Goal: Task Accomplishment & Management: Manage account settings

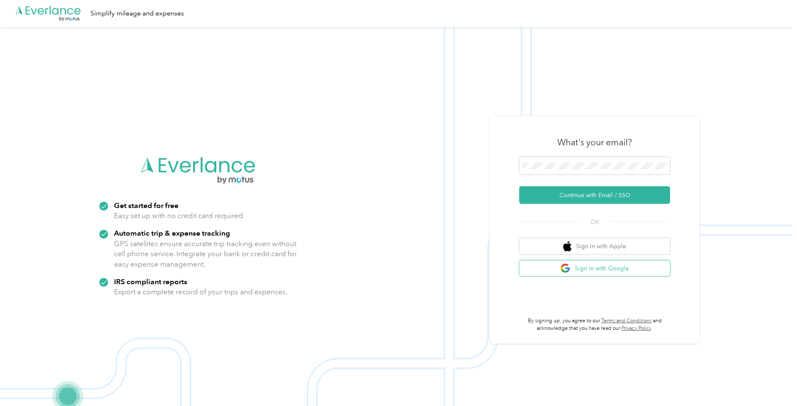
click at [594, 267] on button "Sign in with Google" at bounding box center [594, 269] width 151 height 16
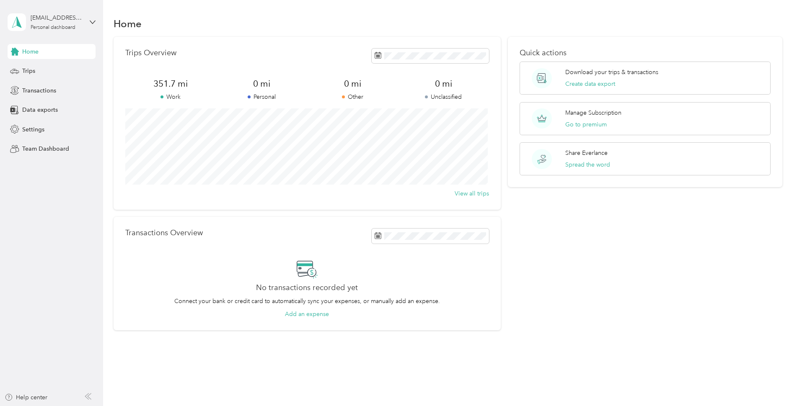
click at [59, 187] on aside "[EMAIL_ADDRESS][DOMAIN_NAME] Personal dashboard Home Trips Transactions Data ex…" at bounding box center [51, 203] width 103 height 406
click at [28, 73] on span "Trips" at bounding box center [28, 71] width 13 height 9
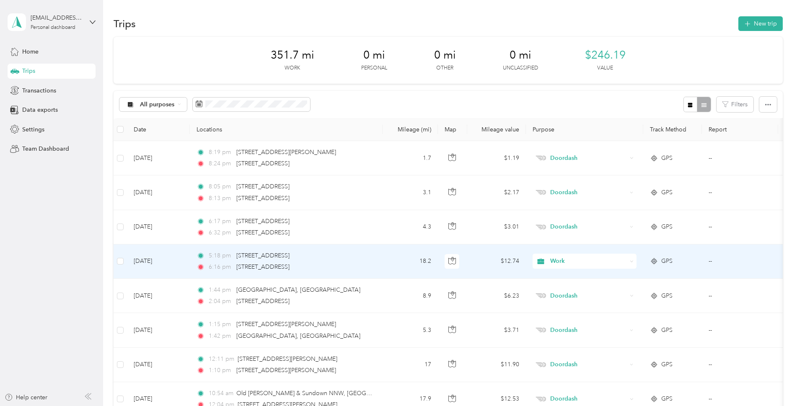
click at [556, 263] on span "Work" at bounding box center [588, 261] width 77 height 9
click at [569, 320] on span "Doordash" at bounding box center [592, 321] width 78 height 9
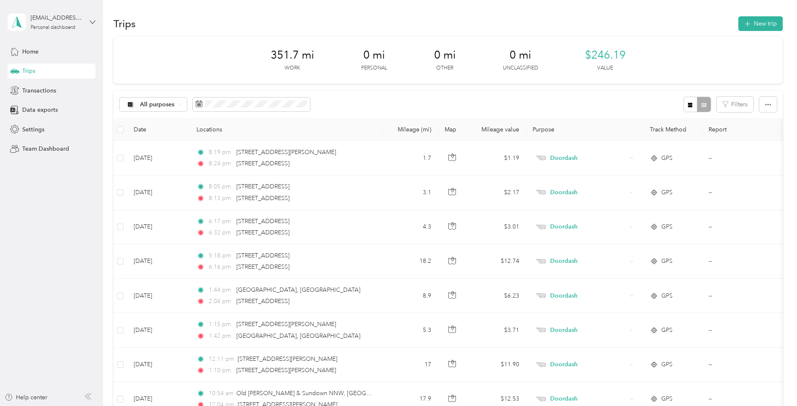
click at [94, 21] on icon at bounding box center [93, 22] width 6 height 6
click at [45, 205] on aside "[EMAIL_ADDRESS][DOMAIN_NAME] Personal dashboard Home Trips Transactions Data ex…" at bounding box center [51, 203] width 103 height 406
click at [36, 52] on span "Home" at bounding box center [30, 51] width 16 height 9
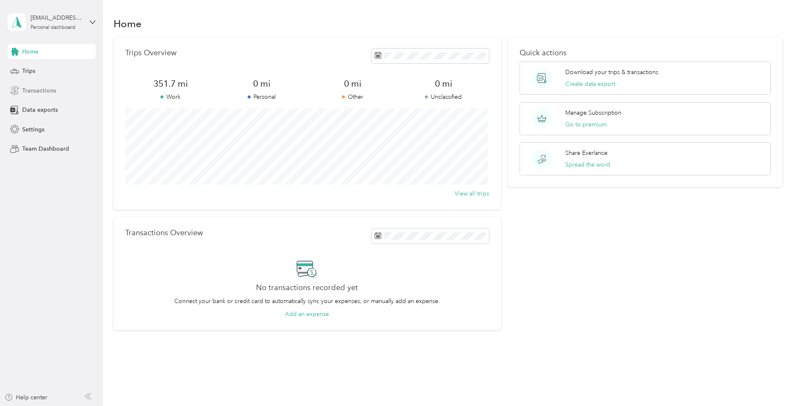
click at [44, 92] on span "Transactions" at bounding box center [39, 90] width 34 height 9
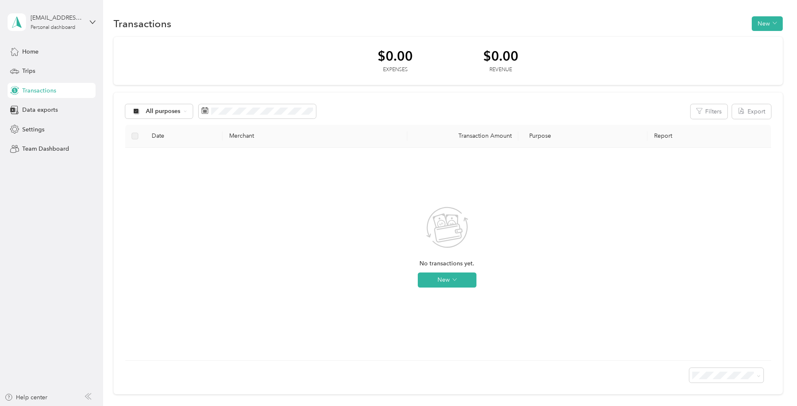
click at [50, 215] on aside "[EMAIL_ADDRESS][DOMAIN_NAME] Personal dashboard Home Trips Transactions Data ex…" at bounding box center [51, 203] width 103 height 406
click at [184, 112] on icon at bounding box center [185, 111] width 3 height 3
click at [237, 207] on div "No transactions yet. New" at bounding box center [447, 254] width 630 height 199
click at [773, 23] on icon "button" at bounding box center [775, 23] width 4 height 4
click at [616, 20] on div "Transactions New" at bounding box center [448, 24] width 669 height 18
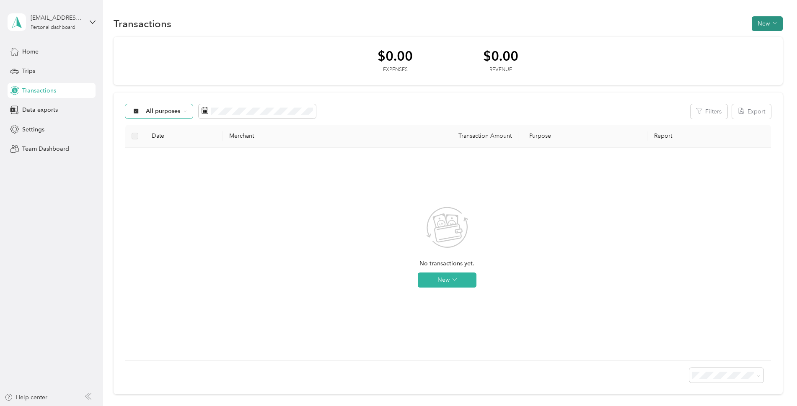
click at [773, 27] on span "button" at bounding box center [775, 23] width 4 height 7
click at [760, 51] on span "Revenue" at bounding box center [763, 54] width 23 height 9
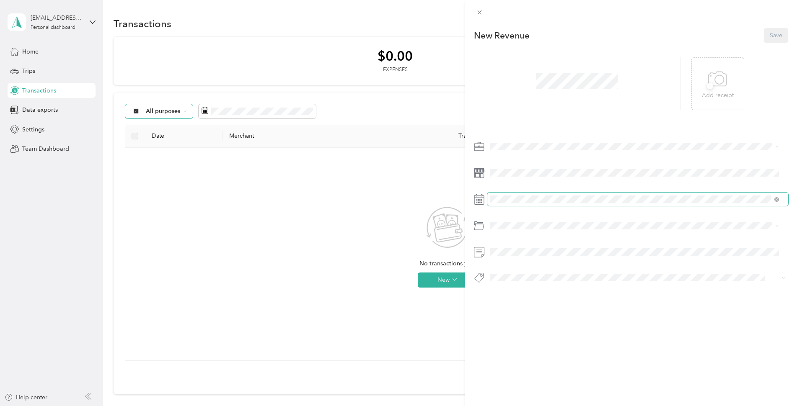
click at [635, 206] on span at bounding box center [637, 199] width 301 height 13
click at [346, 235] on div "This revenue cannot be edited because it is either under review, approved, or p…" at bounding box center [398, 203] width 797 height 406
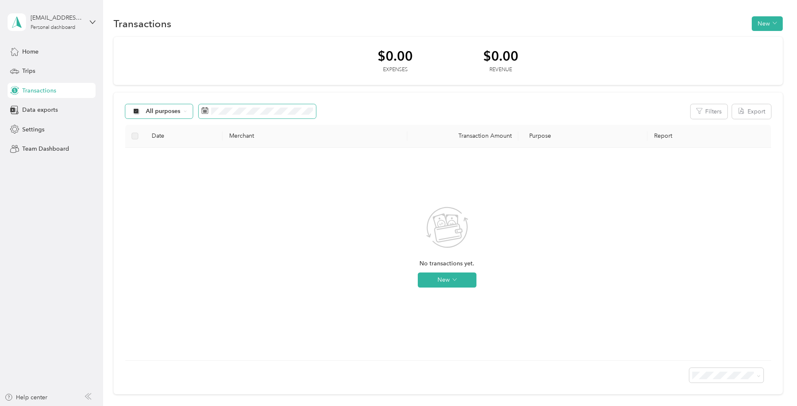
click at [281, 115] on span at bounding box center [257, 111] width 117 height 14
click at [186, 111] on icon at bounding box center [185, 111] width 2 height 1
click at [160, 201] on span "Doordash" at bounding box center [168, 200] width 44 height 9
click at [774, 25] on icon "button" at bounding box center [775, 23] width 4 height 4
click at [764, 55] on span "Revenue" at bounding box center [763, 54] width 23 height 9
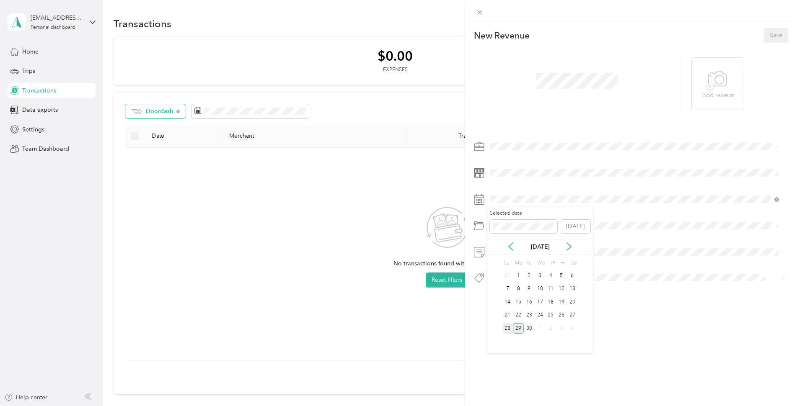
click at [507, 326] on div "28" at bounding box center [507, 328] width 11 height 10
click at [767, 33] on button "Save" at bounding box center [776, 35] width 24 height 15
click at [768, 36] on button "Save" at bounding box center [776, 35] width 24 height 15
click at [517, 337] on div "29" at bounding box center [518, 339] width 11 height 10
click at [508, 336] on div "28" at bounding box center [507, 339] width 11 height 10
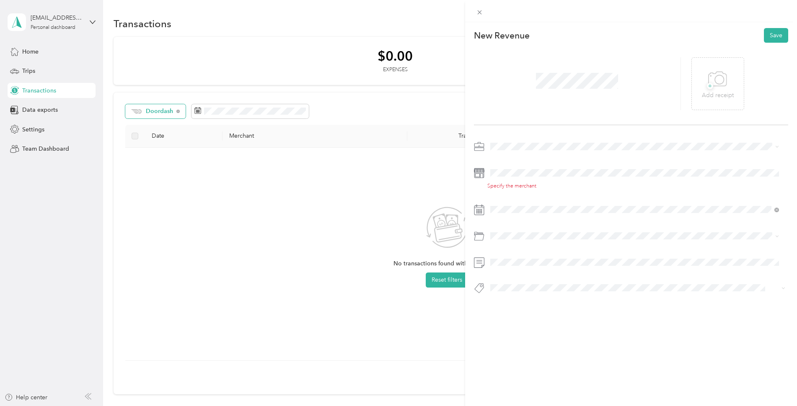
click at [513, 209] on li "Doordash" at bounding box center [634, 205] width 295 height 15
click at [547, 315] on div "New Revenue Save + Add receipt Specify the merchant" at bounding box center [631, 175] width 332 height 307
click at [553, 315] on div "New Revenue Save + Add receipt Specify the merchant" at bounding box center [631, 175] width 332 height 307
click at [772, 34] on button "Save" at bounding box center [776, 35] width 24 height 15
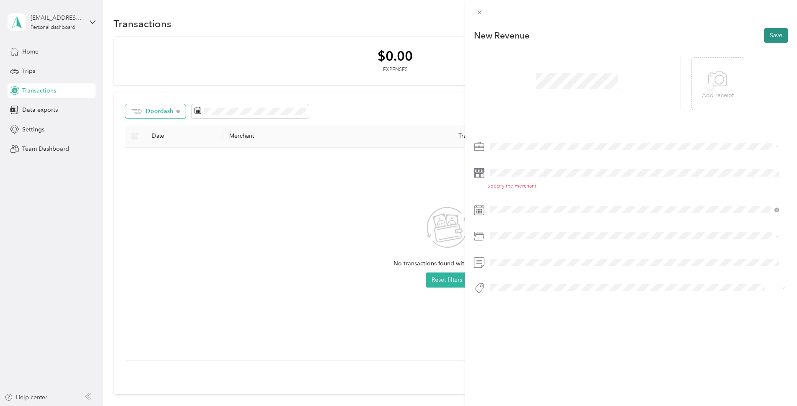
click at [772, 34] on button "Save" at bounding box center [776, 35] width 24 height 15
click at [773, 34] on button "Save" at bounding box center [776, 35] width 24 height 15
click at [478, 12] on icon at bounding box center [479, 12] width 7 height 7
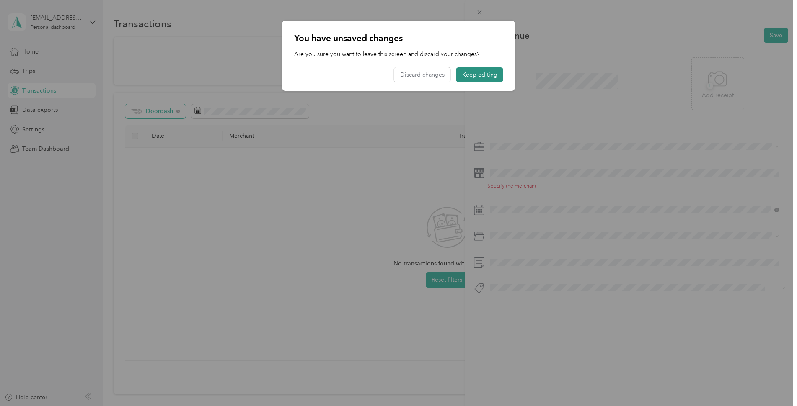
click at [476, 73] on button "Keep editing" at bounding box center [479, 74] width 47 height 15
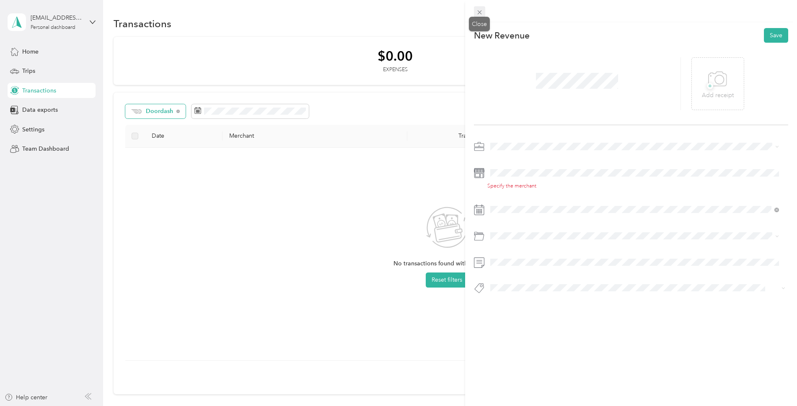
click at [483, 10] on span at bounding box center [480, 12] width 12 height 12
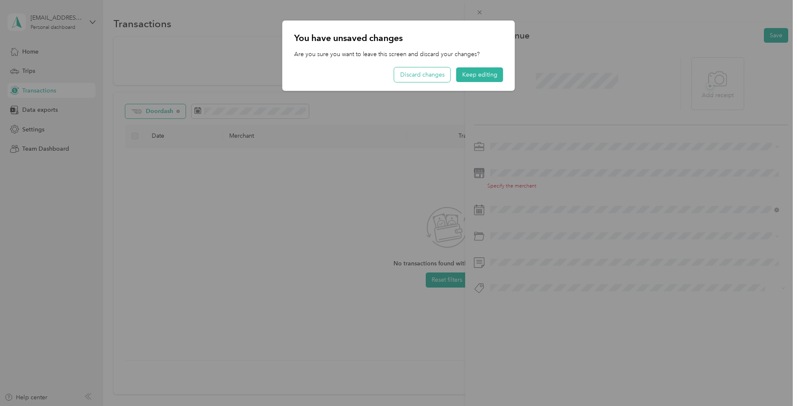
click at [436, 75] on button "Discard changes" at bounding box center [422, 74] width 56 height 15
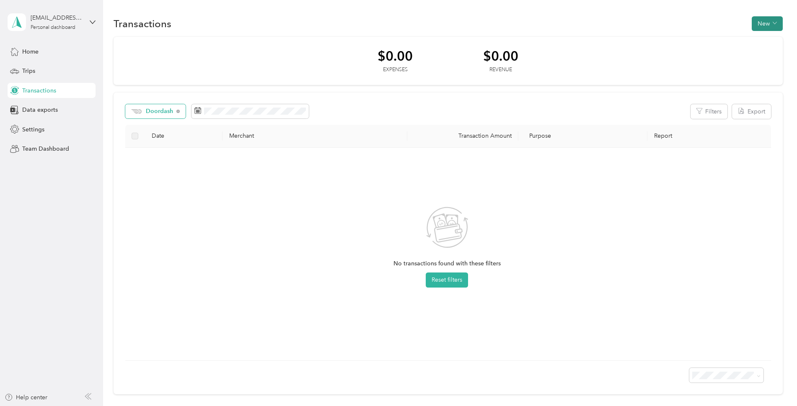
click at [768, 26] on button "New" at bounding box center [767, 23] width 31 height 15
click at [759, 54] on span "Revenue" at bounding box center [763, 54] width 23 height 9
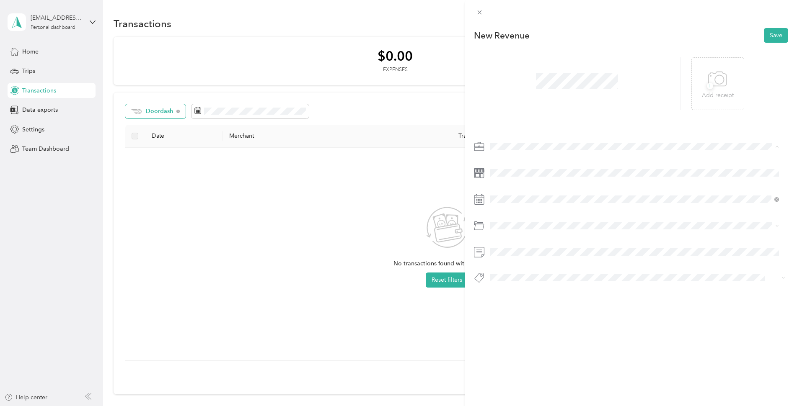
click at [502, 209] on li "Doordash" at bounding box center [634, 205] width 295 height 15
click at [576, 230] on button "[DATE]" at bounding box center [575, 226] width 30 height 13
click at [772, 37] on button "Save" at bounding box center [776, 35] width 24 height 15
click at [475, 10] on span at bounding box center [480, 12] width 12 height 12
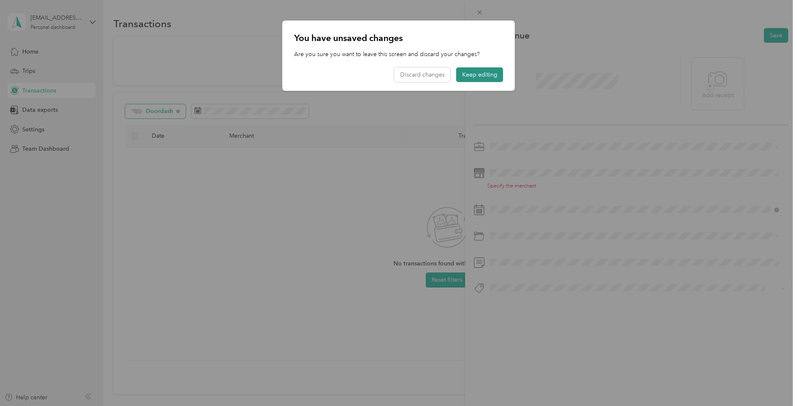
click at [475, 75] on button "Keep editing" at bounding box center [479, 74] width 47 height 15
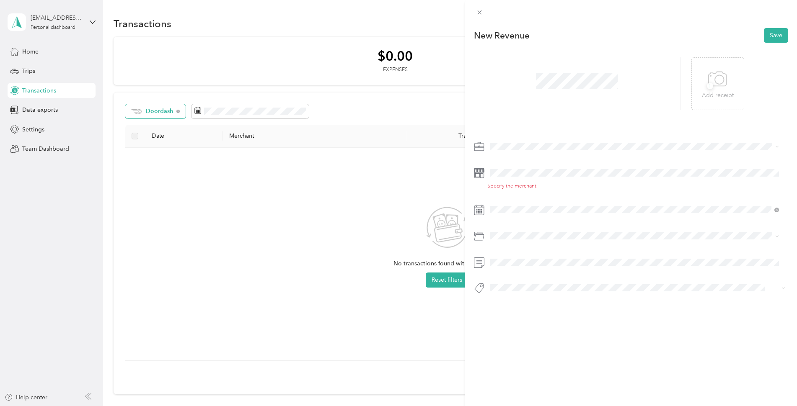
click at [441, 66] on div "This revenue cannot be edited because it is either under review, approved, or p…" at bounding box center [398, 203] width 797 height 406
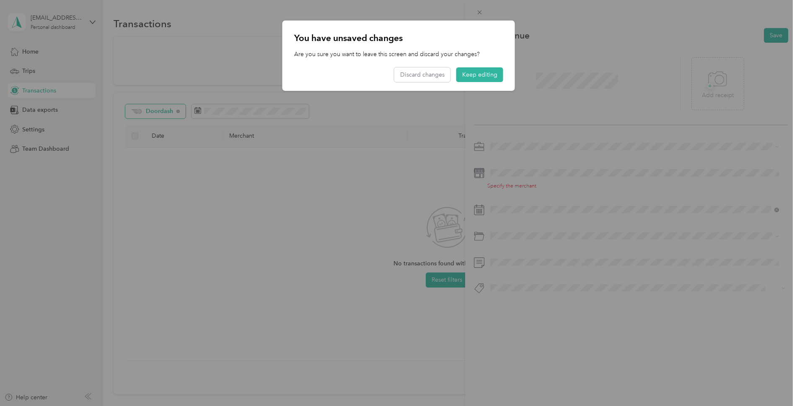
click at [326, 171] on div at bounding box center [398, 203] width 797 height 406
click at [431, 73] on button "Discard changes" at bounding box center [422, 74] width 56 height 15
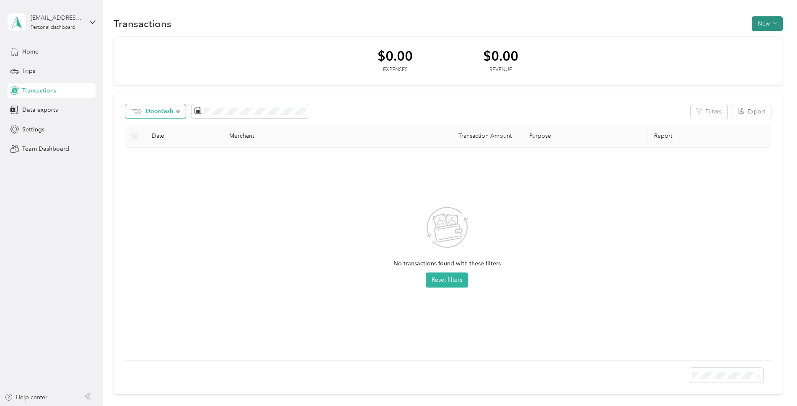
click at [773, 26] on span "button" at bounding box center [775, 23] width 4 height 7
click at [757, 58] on span "Revenue" at bounding box center [763, 54] width 23 height 9
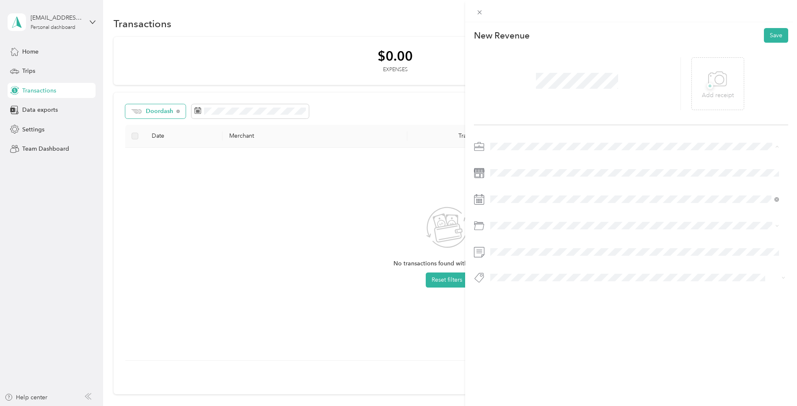
click at [518, 210] on li "Doordash" at bounding box center [634, 205] width 295 height 15
click at [773, 36] on button "Save" at bounding box center [776, 35] width 24 height 15
click at [715, 83] on icon at bounding box center [719, 79] width 9 height 9
click at [365, 210] on div "This revenue cannot be edited because it is either under review, approved, or p…" at bounding box center [398, 203] width 797 height 406
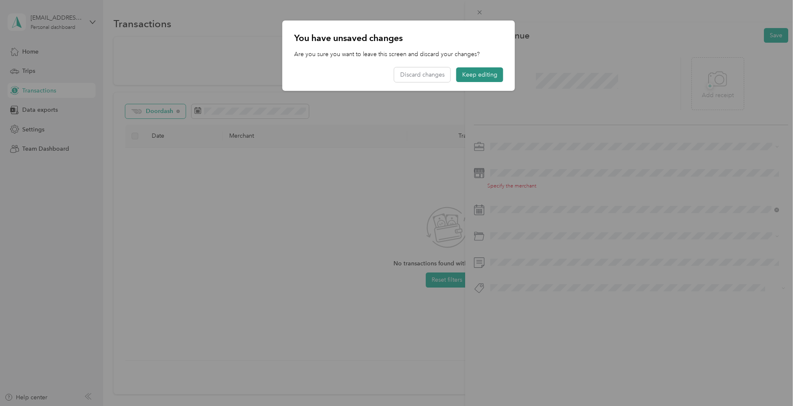
click at [487, 72] on button "Keep editing" at bounding box center [479, 74] width 47 height 15
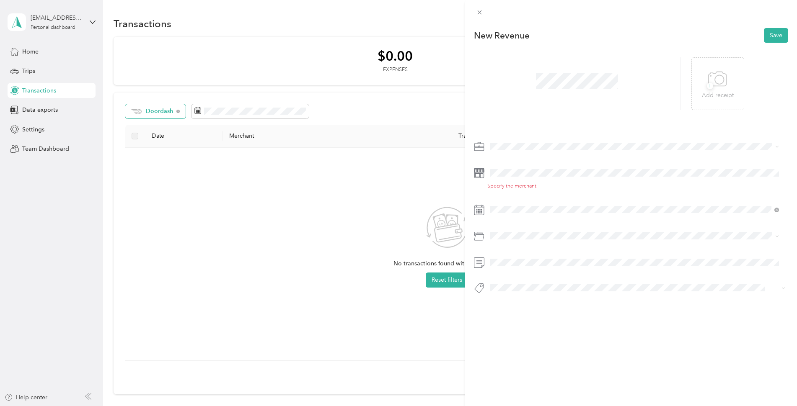
click at [499, 185] on div "Specify the merchant" at bounding box center [637, 187] width 301 height 8
click at [432, 189] on div "This revenue cannot be edited because it is either under review, approved, or p…" at bounding box center [398, 203] width 797 height 406
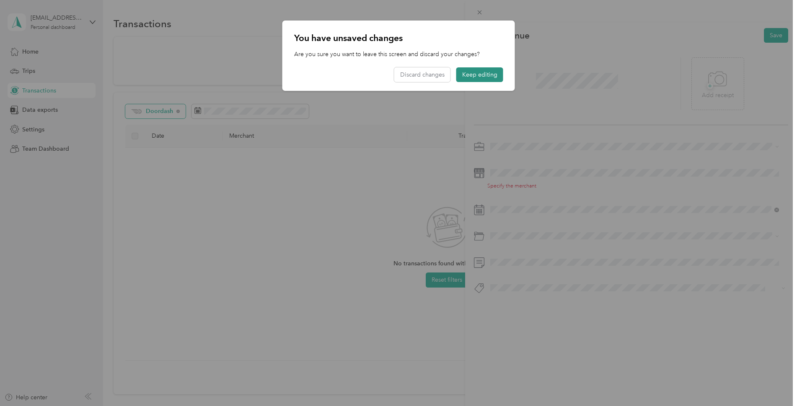
click at [482, 77] on button "Keep editing" at bounding box center [479, 74] width 47 height 15
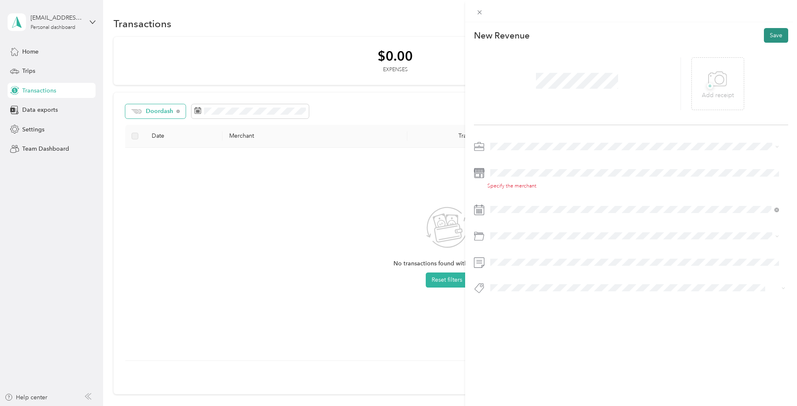
click at [775, 34] on button "Save" at bounding box center [776, 35] width 24 height 15
click at [772, 35] on button "Save" at bounding box center [776, 35] width 24 height 15
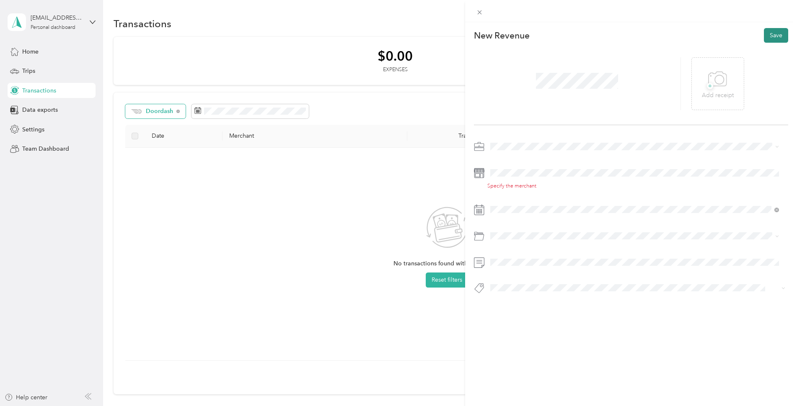
click at [772, 35] on button "Save" at bounding box center [776, 35] width 24 height 15
click at [479, 14] on icon at bounding box center [479, 12] width 7 height 7
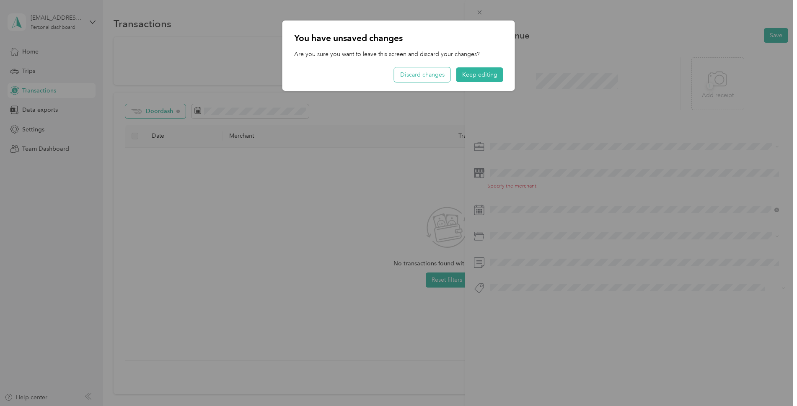
click at [441, 72] on button "Discard changes" at bounding box center [422, 74] width 56 height 15
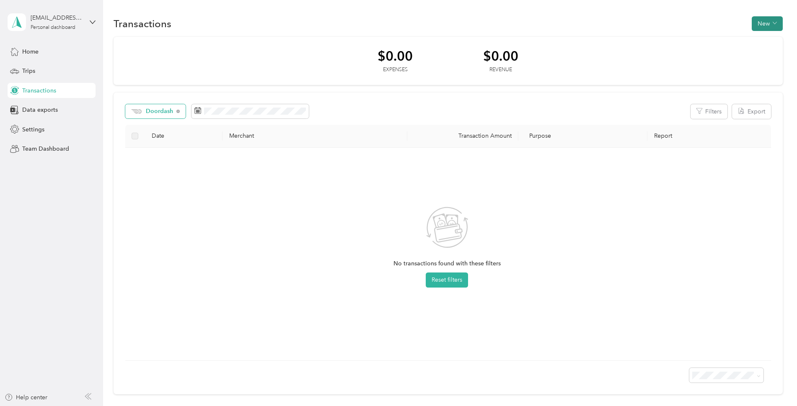
click at [768, 24] on button "New" at bounding box center [767, 23] width 31 height 15
click at [765, 39] on span "Expense" at bounding box center [763, 39] width 23 height 9
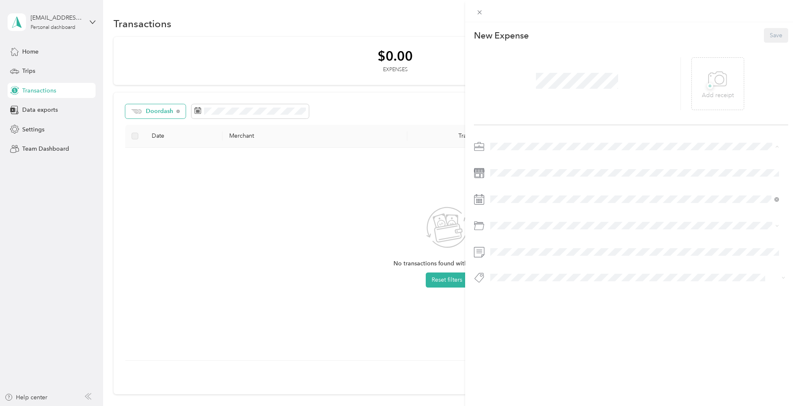
click at [504, 203] on span "Doordash" at bounding box center [506, 205] width 27 height 7
click at [506, 195] on span at bounding box center [637, 199] width 301 height 13
click at [506, 328] on div "28" at bounding box center [507, 328] width 11 height 10
click at [767, 40] on button "Save" at bounding box center [776, 35] width 24 height 15
click at [764, 38] on button "Save" at bounding box center [776, 35] width 24 height 15
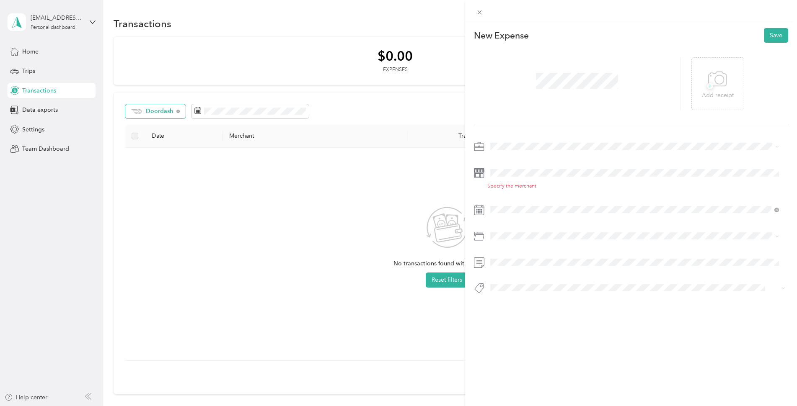
click at [90, 23] on div "This expense cannot be edited because it is either under review, approved, or p…" at bounding box center [398, 203] width 797 height 406
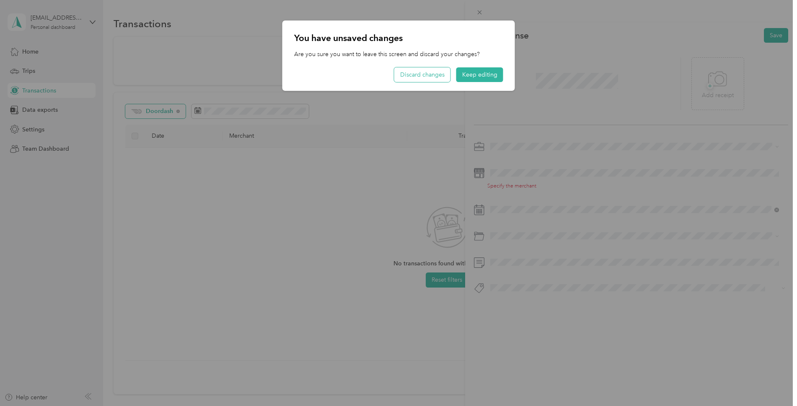
click at [420, 74] on button "Discard changes" at bounding box center [422, 74] width 56 height 15
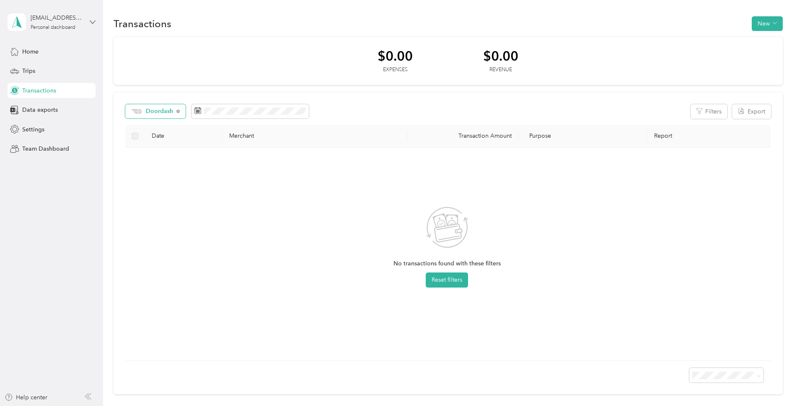
click at [92, 19] on icon at bounding box center [93, 22] width 6 height 6
click at [60, 26] on div "Personal dashboard" at bounding box center [53, 27] width 45 height 5
click at [35, 127] on span "Settings" at bounding box center [33, 129] width 22 height 9
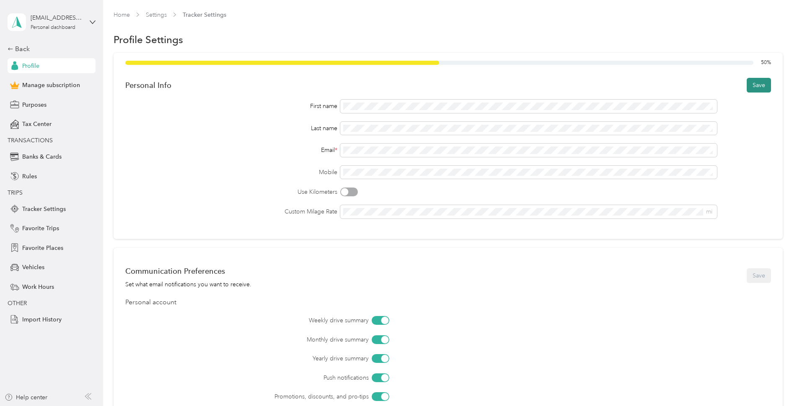
click at [763, 83] on button "Save" at bounding box center [759, 85] width 24 height 15
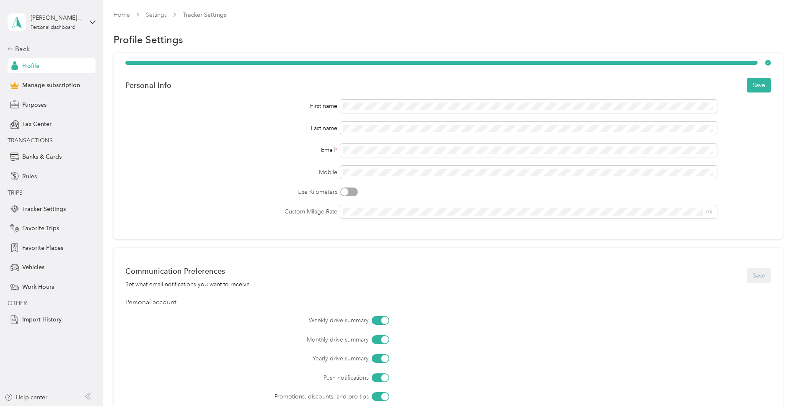
click at [203, 109] on div "First name" at bounding box center [231, 106] width 212 height 9
click at [761, 85] on button "Save" at bounding box center [759, 85] width 24 height 15
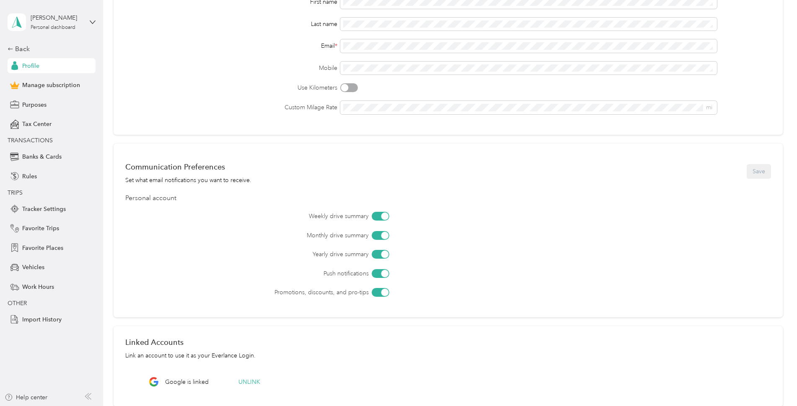
scroll to position [168, 0]
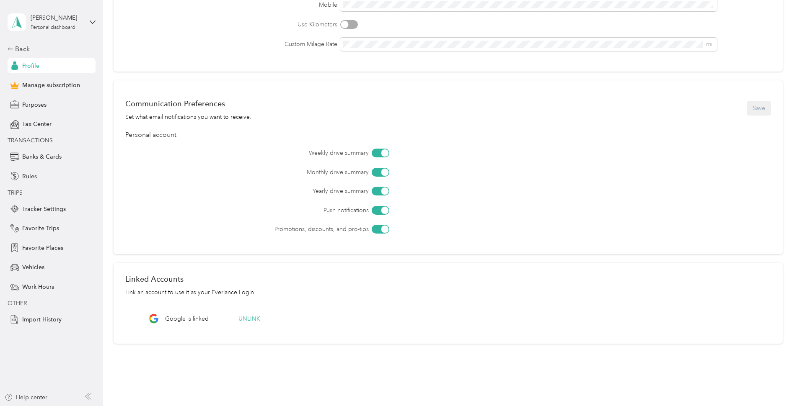
click at [370, 153] on div "Weekly drive summary" at bounding box center [471, 153] width 599 height 9
click at [375, 153] on div at bounding box center [381, 153] width 18 height 9
click at [372, 171] on div at bounding box center [381, 172] width 18 height 9
click at [374, 190] on div at bounding box center [381, 191] width 18 height 9
click at [374, 207] on div at bounding box center [381, 210] width 18 height 9
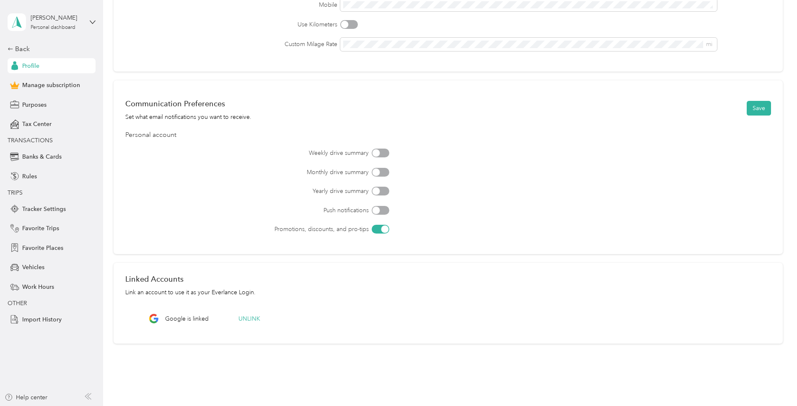
click at [372, 230] on div at bounding box center [381, 229] width 18 height 9
click at [756, 112] on button "Save" at bounding box center [759, 108] width 24 height 15
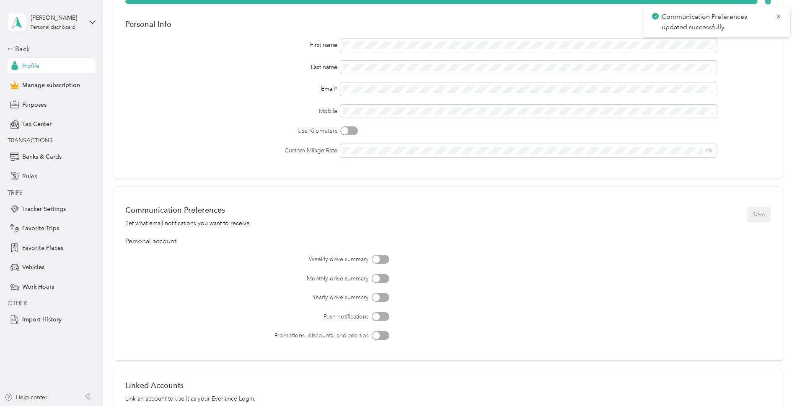
scroll to position [0, 0]
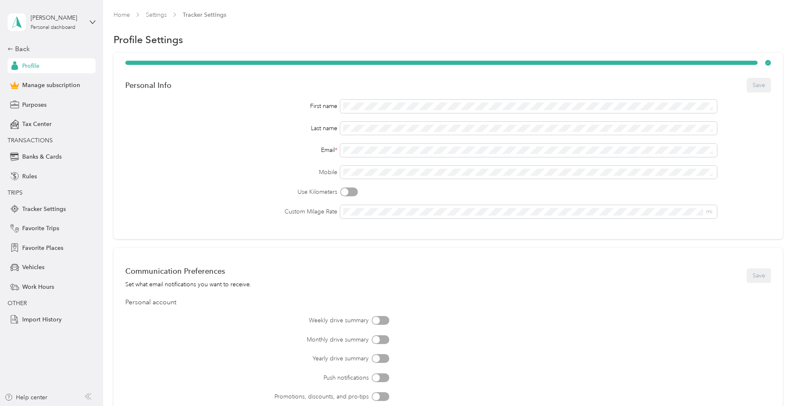
click at [346, 191] on div at bounding box center [345, 193] width 8 height 8
click at [346, 192] on div at bounding box center [349, 192] width 18 height 9
click at [36, 267] on span "Vehicles" at bounding box center [33, 267] width 22 height 9
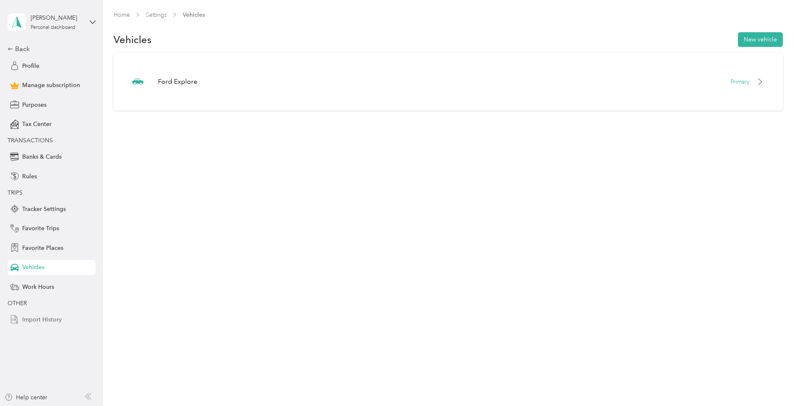
click at [43, 321] on span "Import History" at bounding box center [41, 320] width 39 height 9
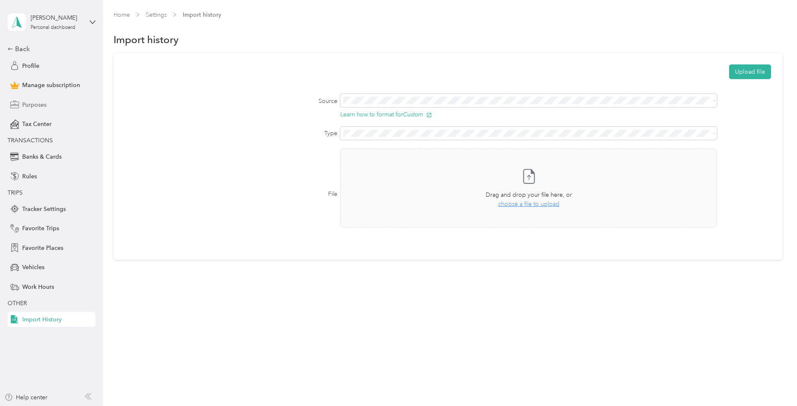
click at [38, 103] on span "Purposes" at bounding box center [34, 105] width 24 height 9
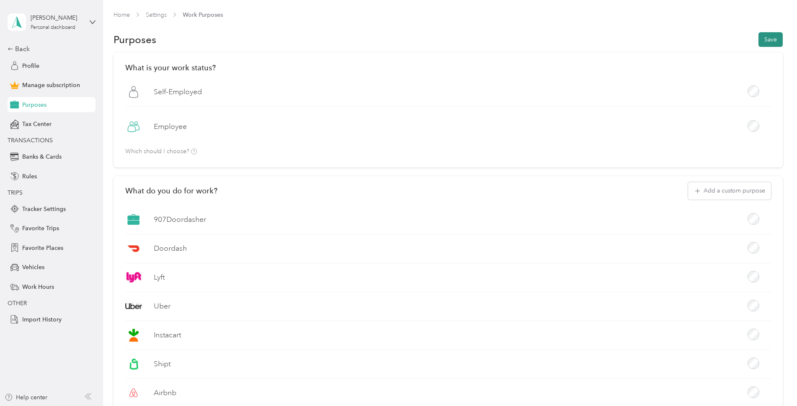
click at [769, 42] on button "Save" at bounding box center [770, 39] width 24 height 15
click at [61, 209] on span "Tracker Settings" at bounding box center [44, 209] width 44 height 9
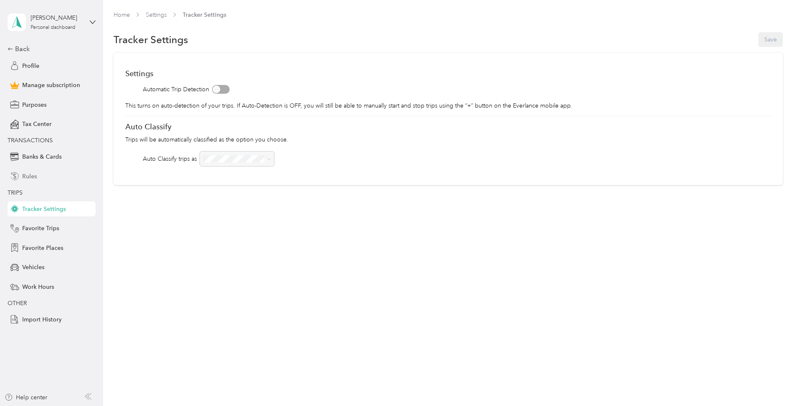
click at [35, 178] on span "Rules" at bounding box center [29, 176] width 15 height 9
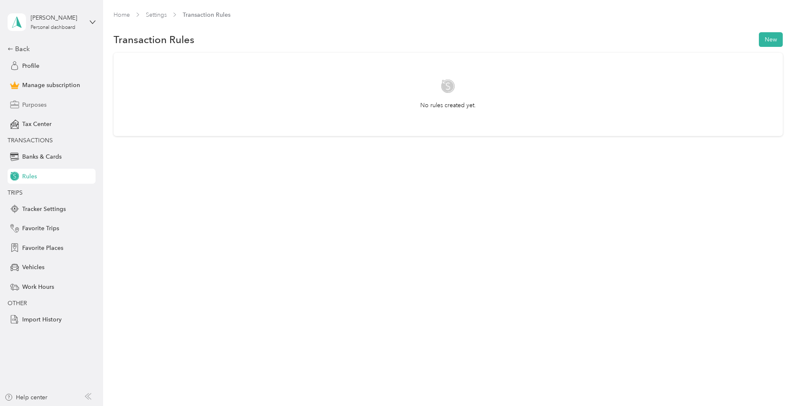
click at [41, 106] on span "Purposes" at bounding box center [34, 105] width 24 height 9
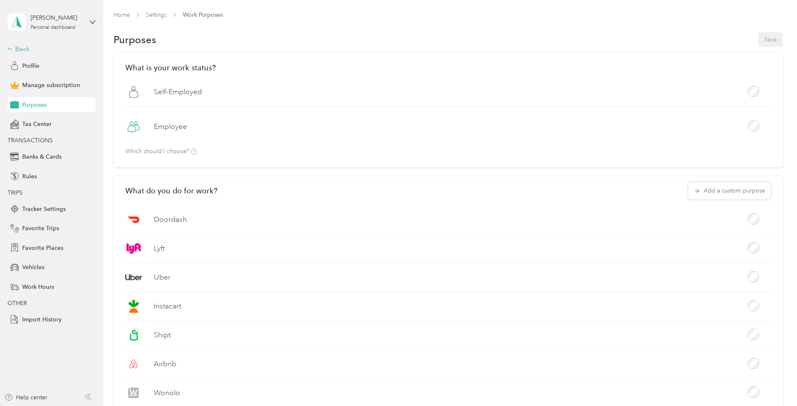
click at [21, 49] on div "Back" at bounding box center [50, 49] width 84 height 10
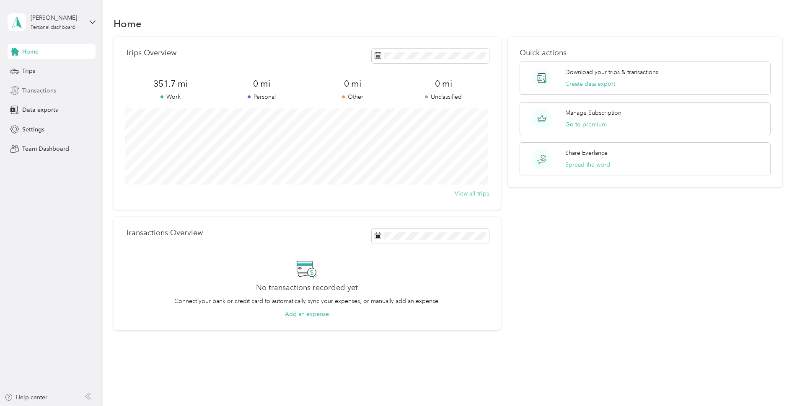
click at [39, 89] on span "Transactions" at bounding box center [39, 90] width 34 height 9
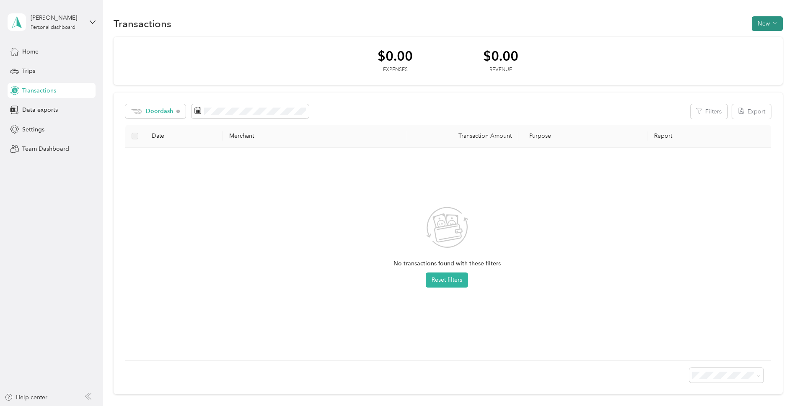
click at [763, 26] on button "New" at bounding box center [767, 23] width 31 height 15
click at [759, 52] on span "Revenue" at bounding box center [763, 54] width 23 height 9
